Goal: Check status: Check status

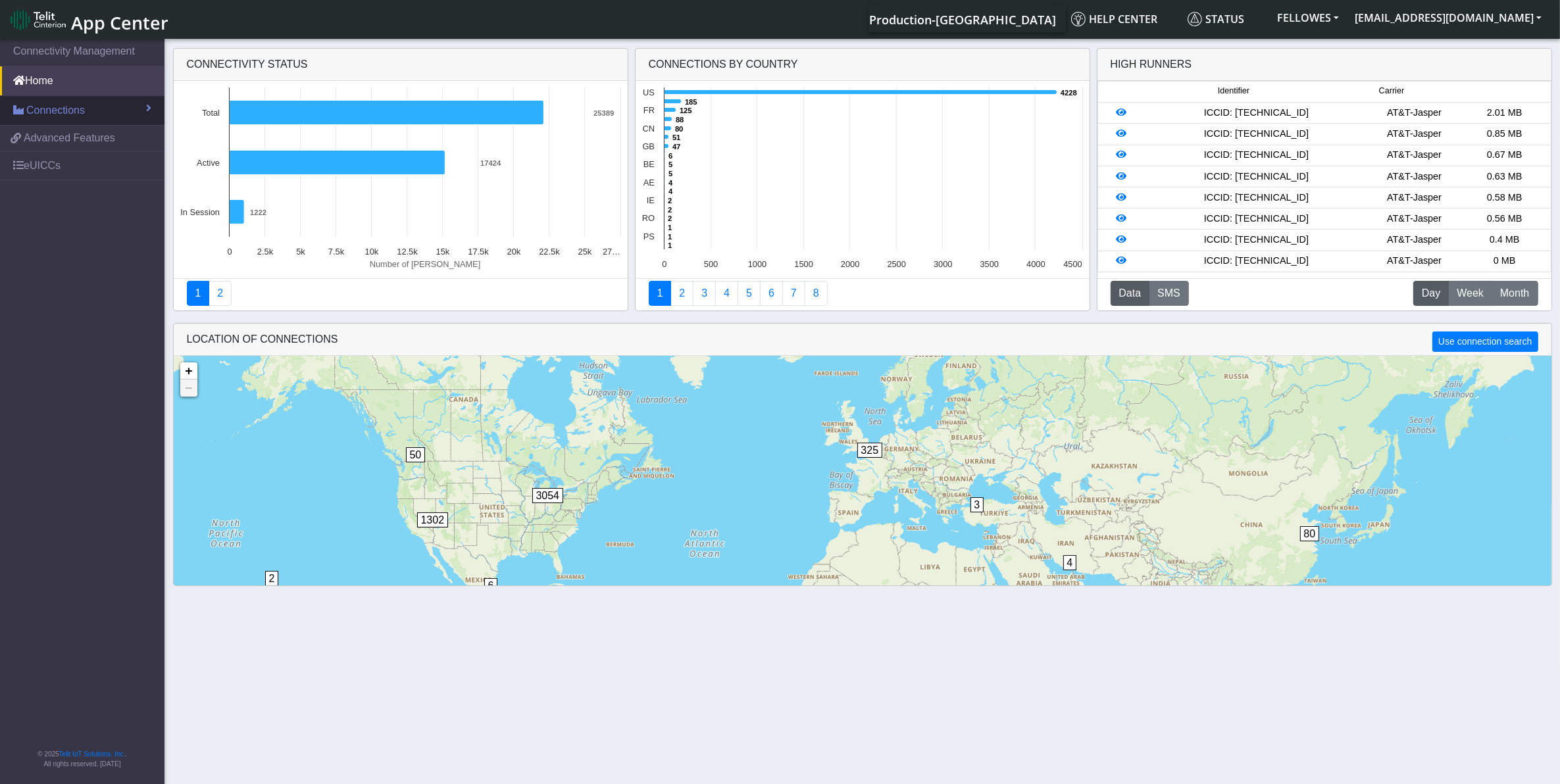
click at [115, 106] on link "Connections" at bounding box center [82, 110] width 165 height 29
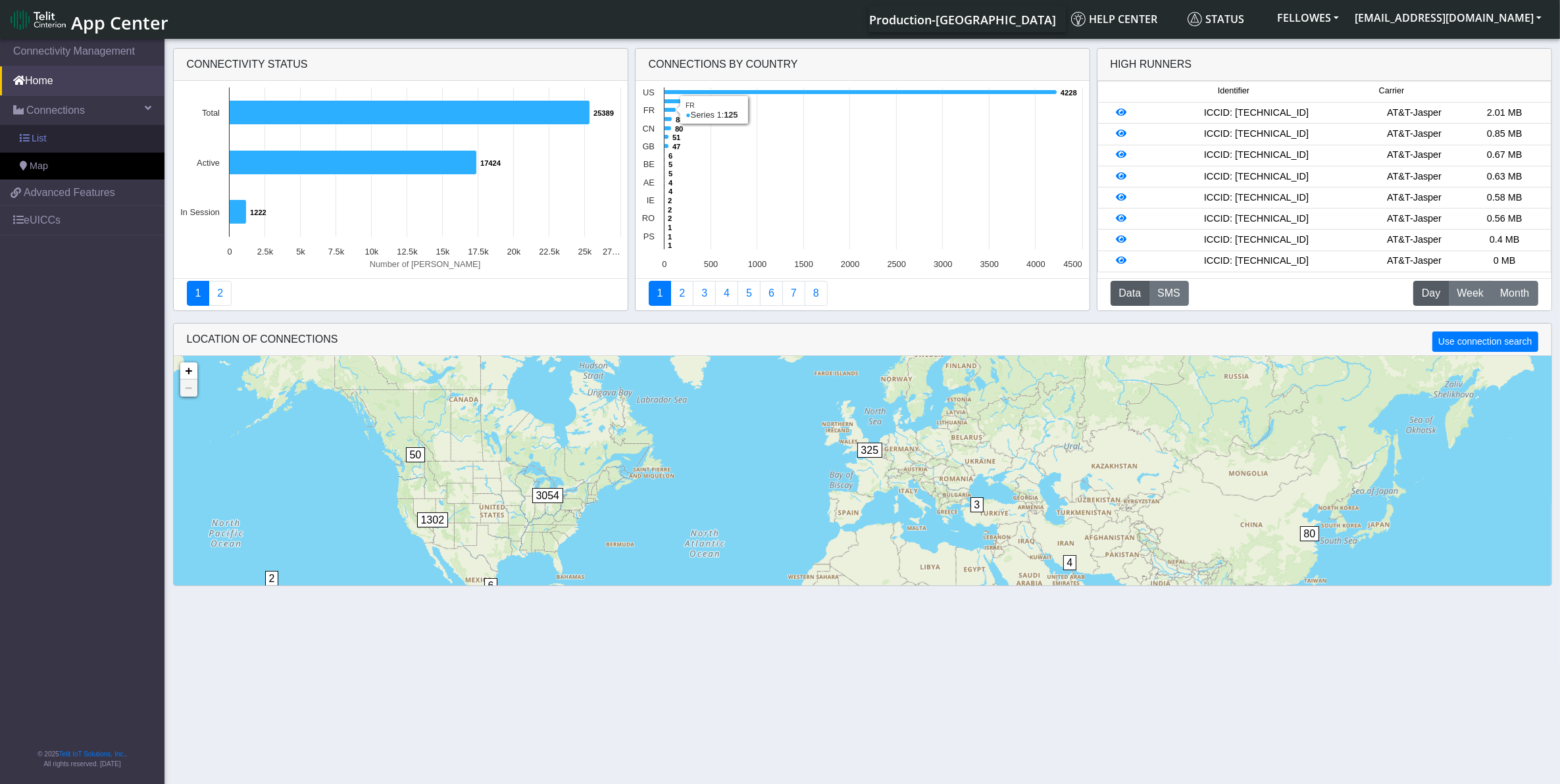
click at [79, 143] on link "List" at bounding box center [82, 139] width 165 height 28
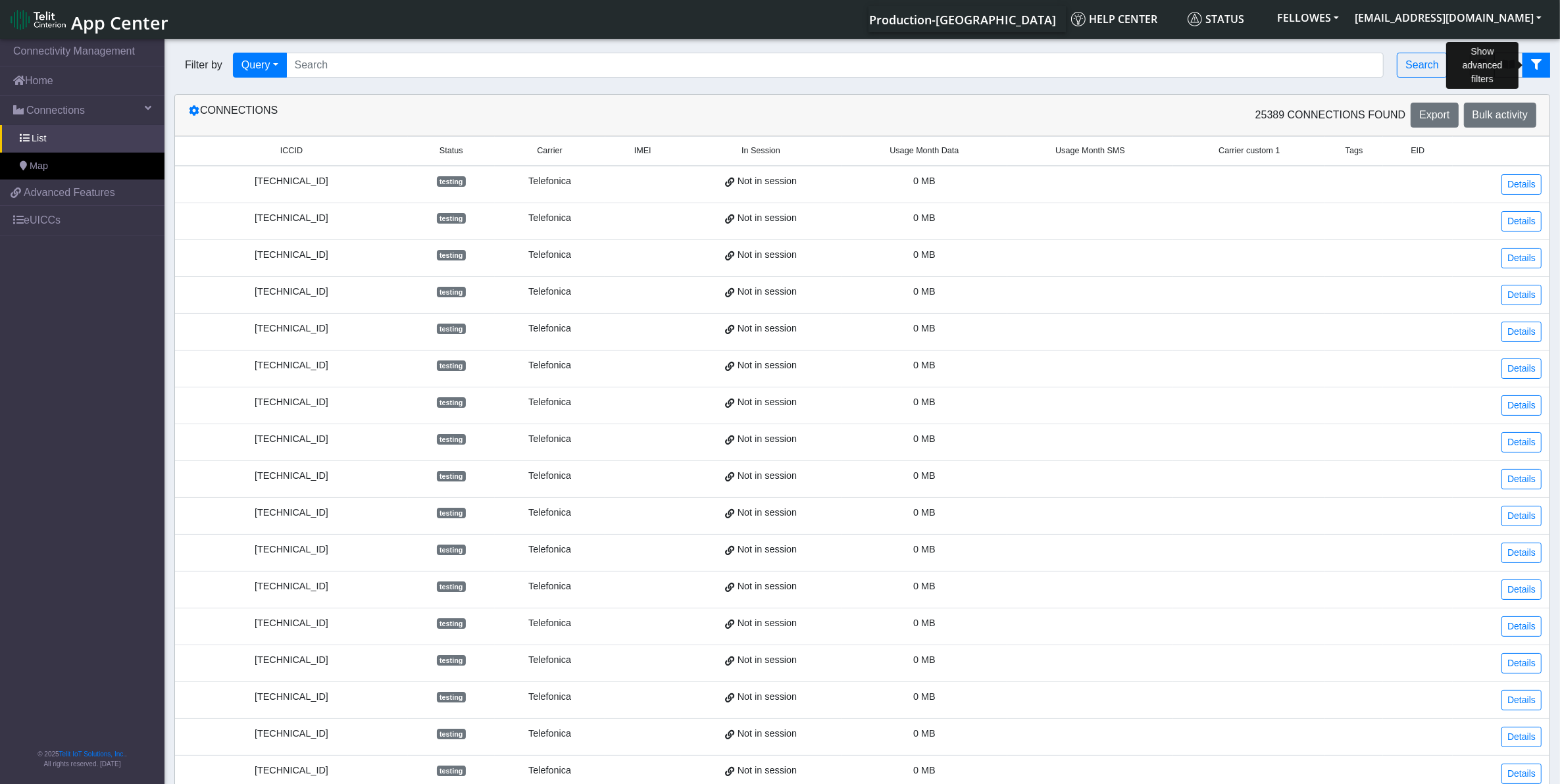
click at [1531, 69] on icon "fitlers menu" at bounding box center [1536, 65] width 11 height 11
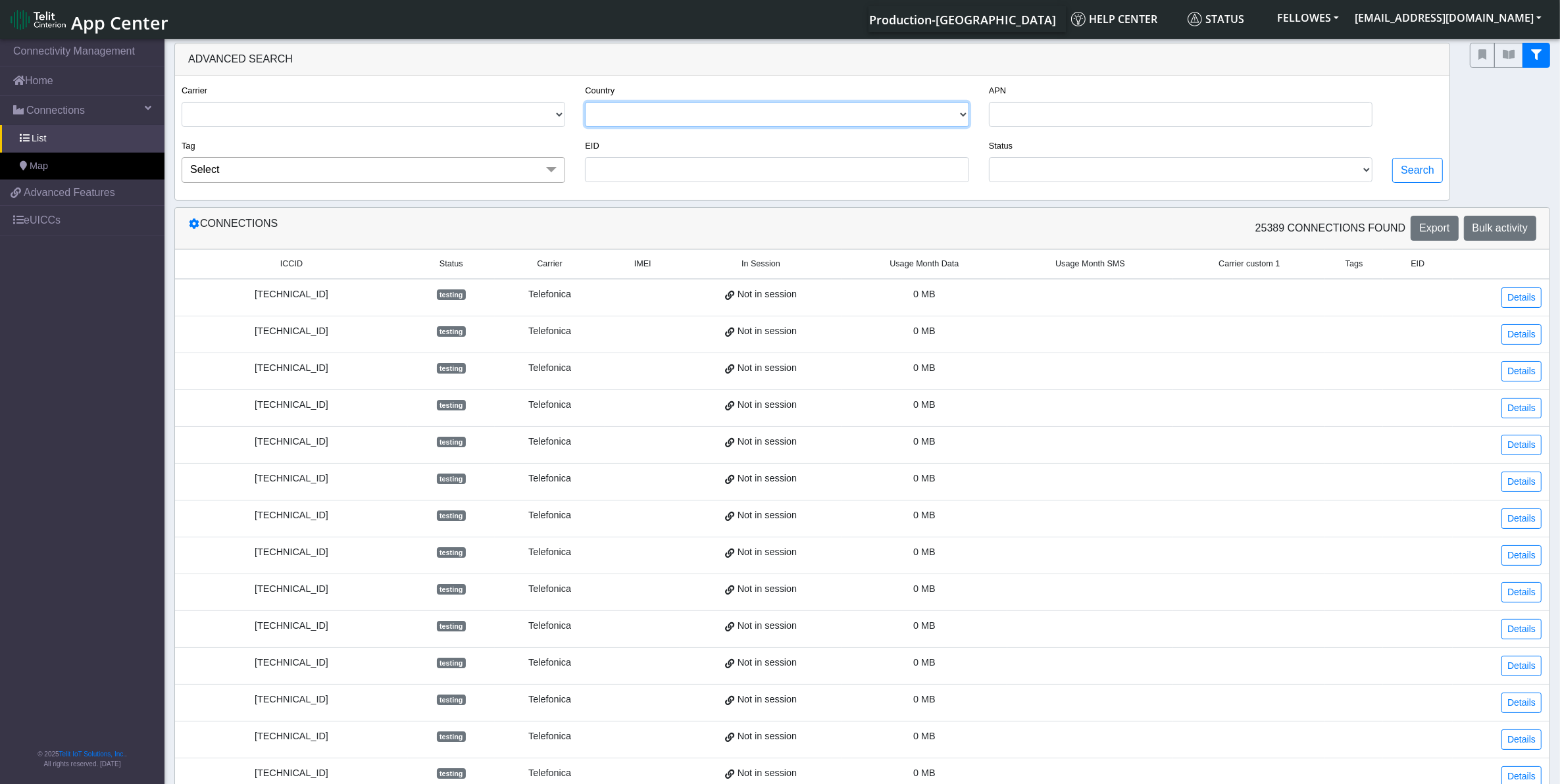
click at [727, 127] on select "[GEOGRAPHIC_DATA] [GEOGRAPHIC_DATA] [GEOGRAPHIC_DATA] [GEOGRAPHIC_DATA] [GEOGRA…" at bounding box center [777, 114] width 383 height 25
select select "cz"
click at [586, 103] on select "[GEOGRAPHIC_DATA] [GEOGRAPHIC_DATA] [GEOGRAPHIC_DATA] [GEOGRAPHIC_DATA] [GEOGRA…" at bounding box center [777, 114] width 383 height 25
click at [1394, 170] on button "Search" at bounding box center [1417, 170] width 51 height 25
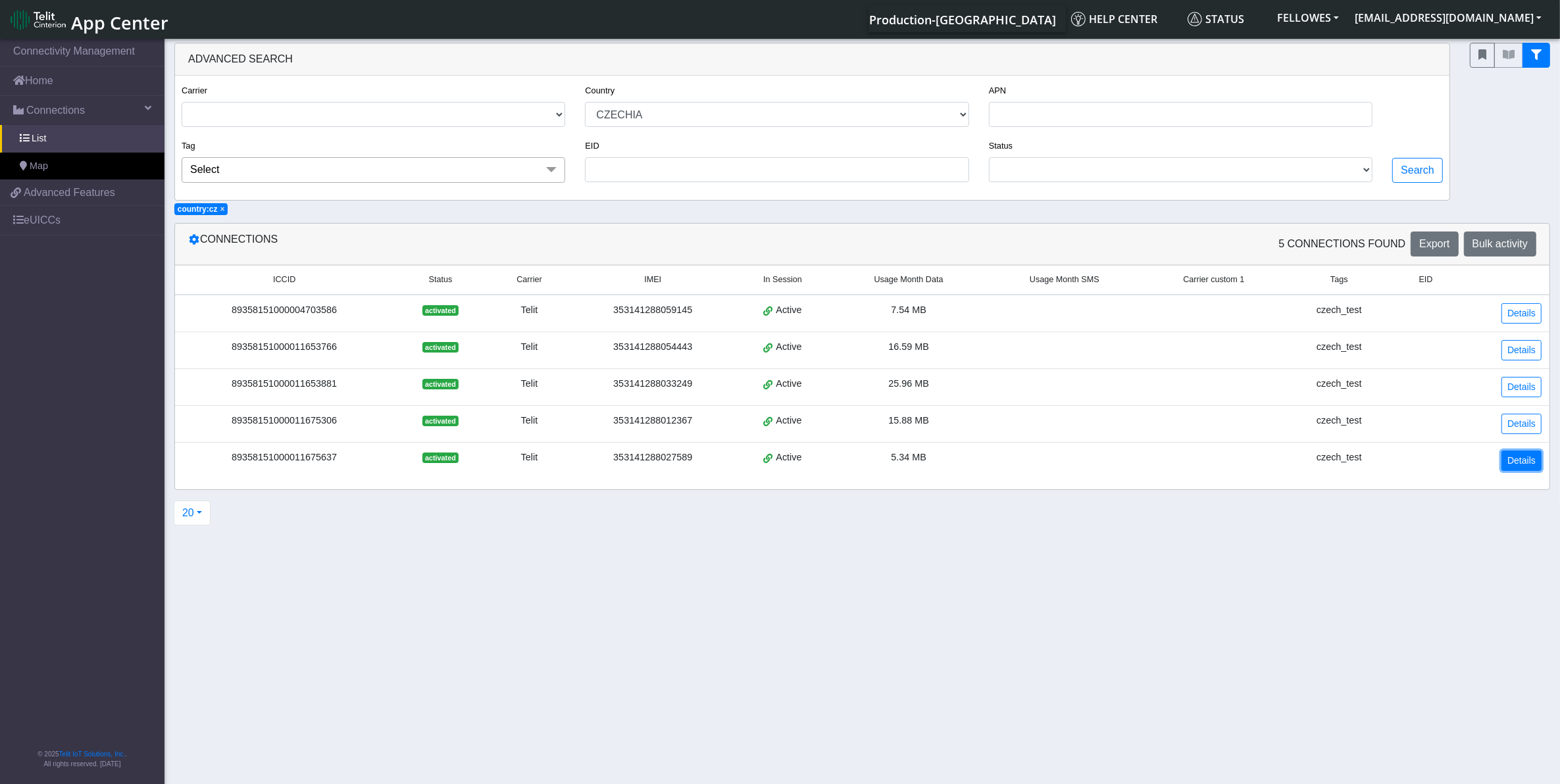
click at [1527, 462] on link "Details" at bounding box center [1521, 460] width 40 height 21
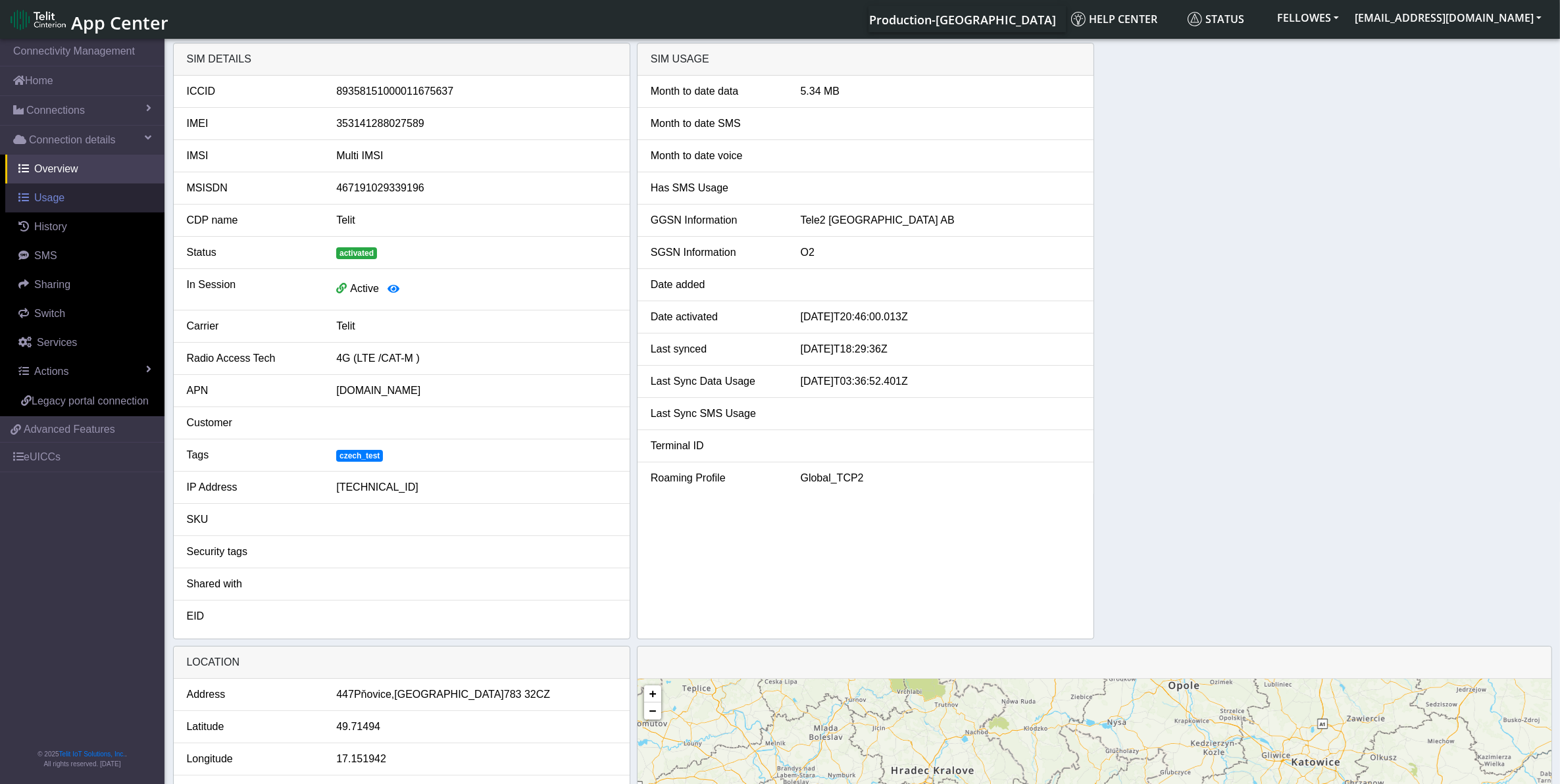
click at [73, 202] on link "Usage" at bounding box center [84, 197] width 159 height 29
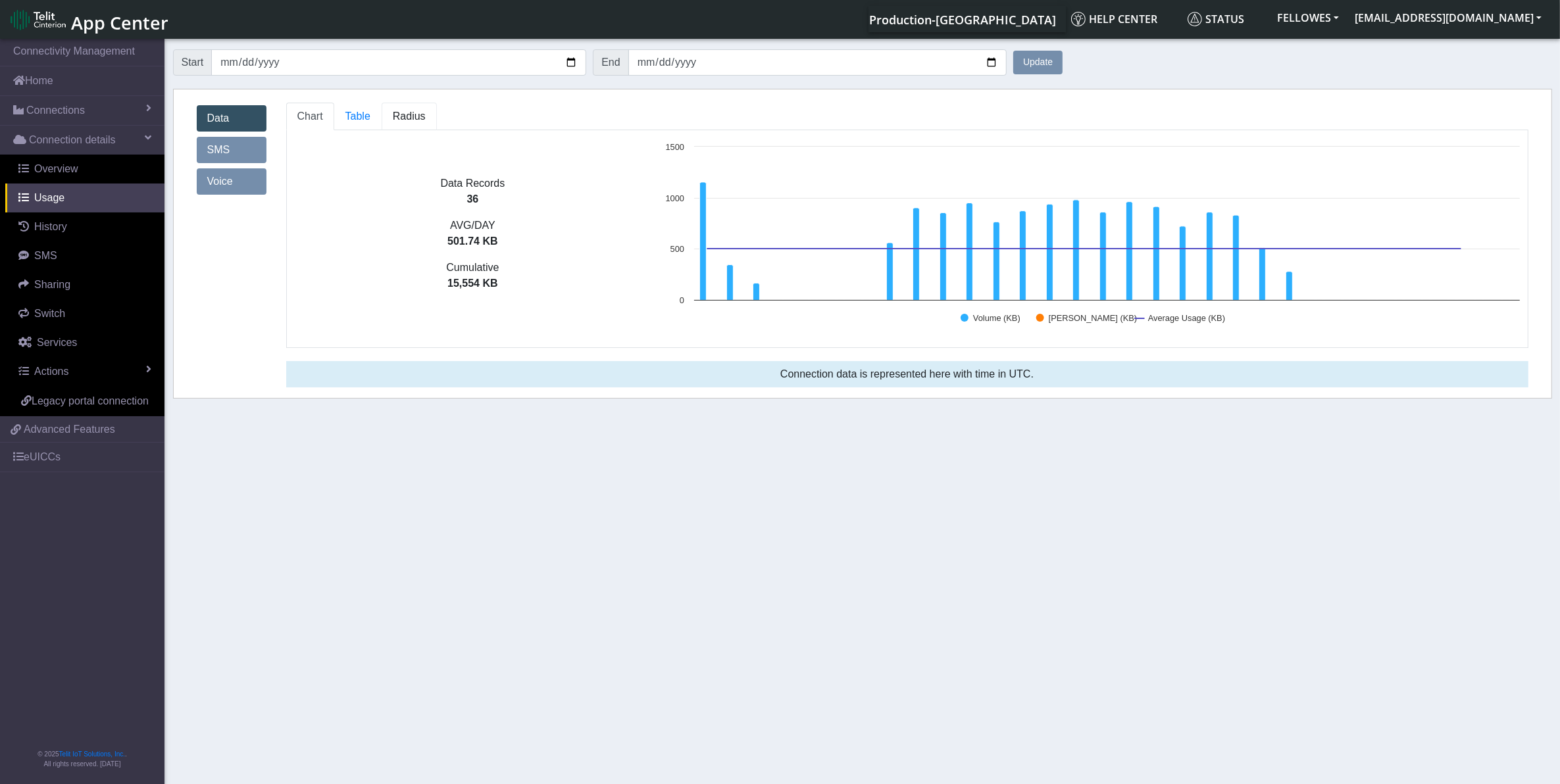
click at [401, 122] on span "Radius" at bounding box center [409, 115] width 33 height 11
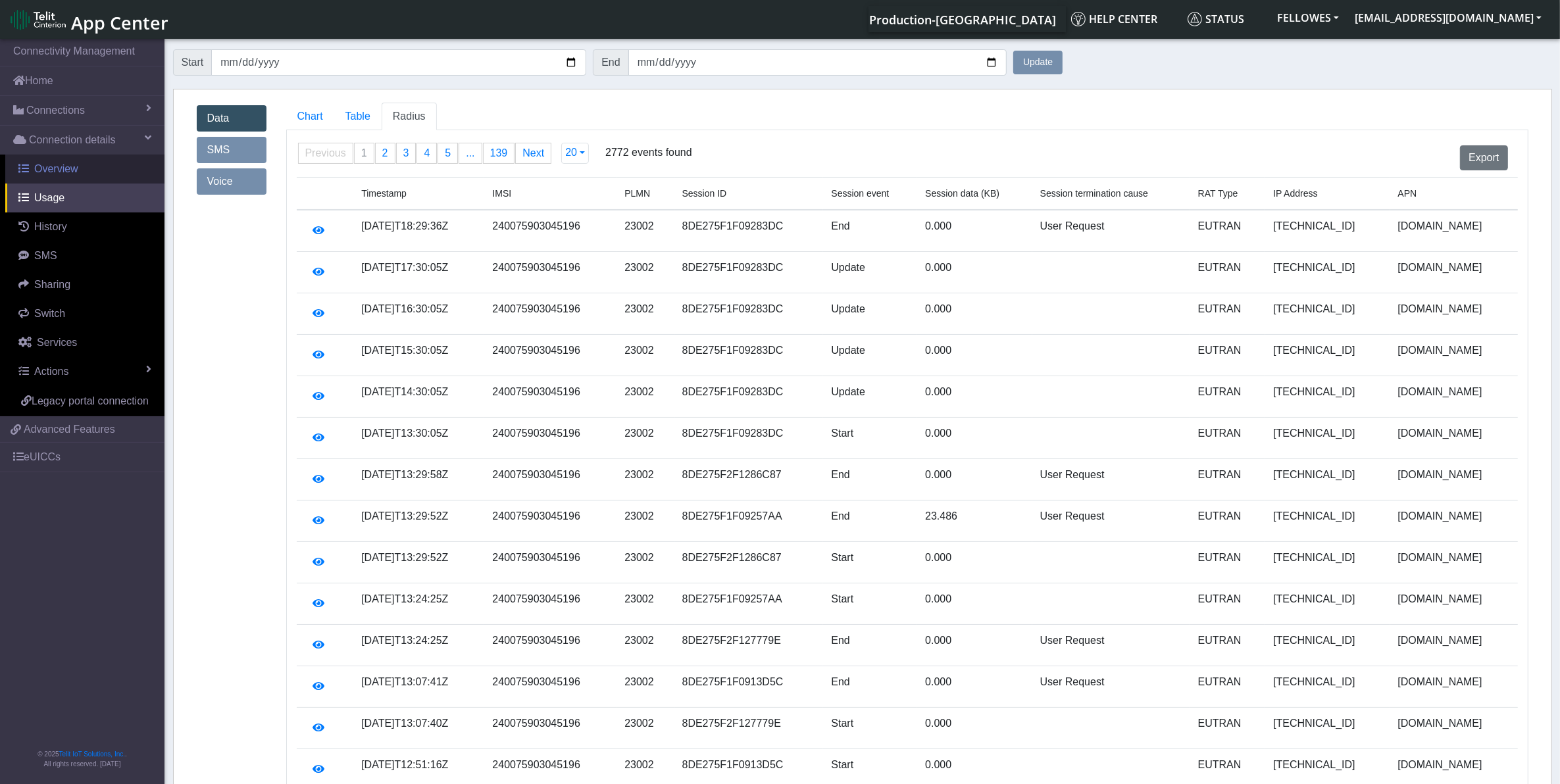
click at [71, 171] on span "Overview" at bounding box center [56, 168] width 44 height 11
